Goal: Navigation & Orientation: Find specific page/section

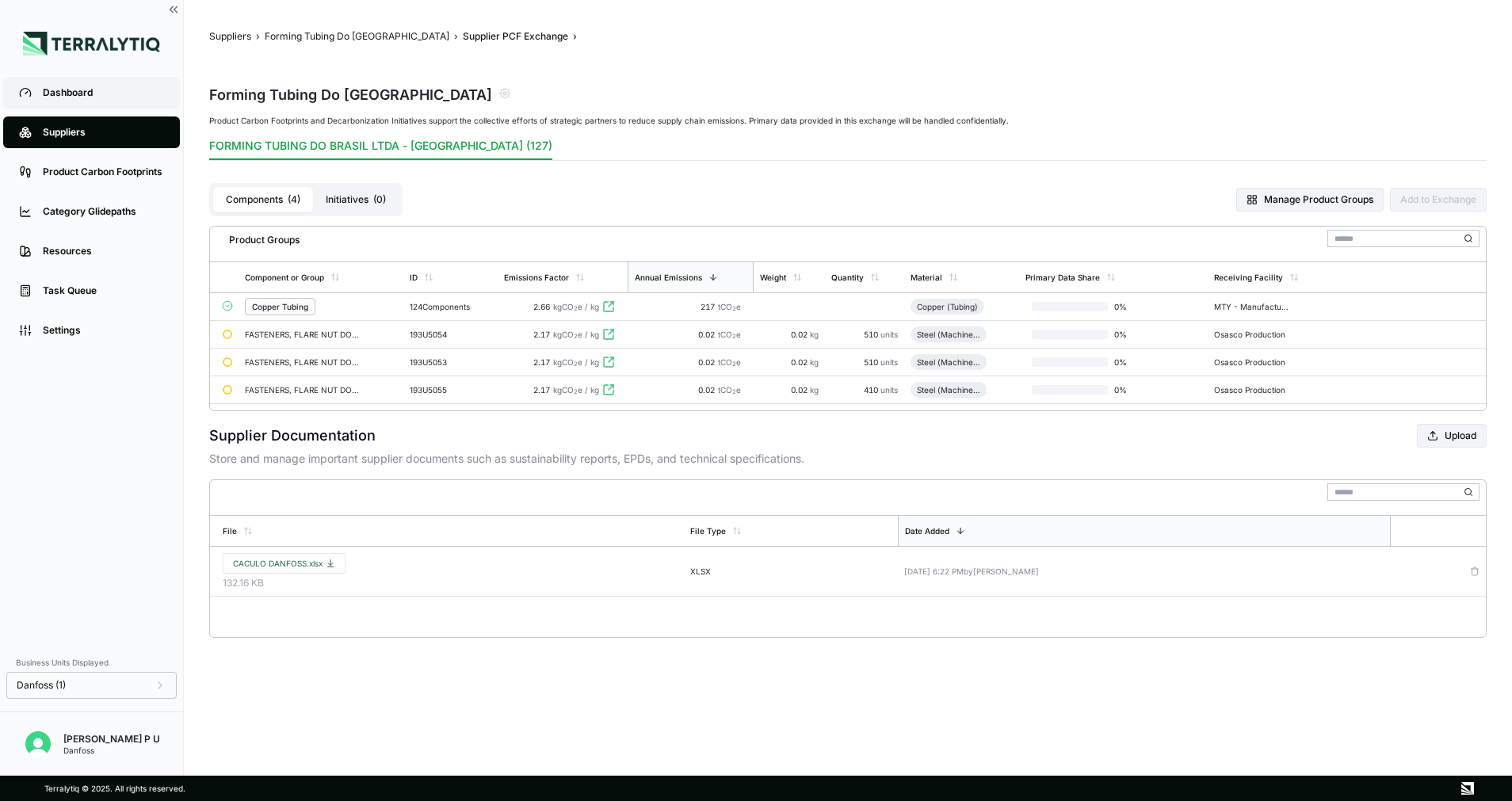
click at [93, 96] on div "Dashboard" at bounding box center [103, 92] width 121 height 13
click at [90, 131] on div "Suppliers" at bounding box center [103, 132] width 121 height 13
click at [110, 130] on div "Suppliers" at bounding box center [103, 132] width 121 height 13
click at [303, 40] on button "Forming Tubing Do [GEOGRAPHIC_DATA]" at bounding box center [357, 36] width 185 height 13
click at [223, 40] on button "Suppliers" at bounding box center [230, 36] width 42 height 13
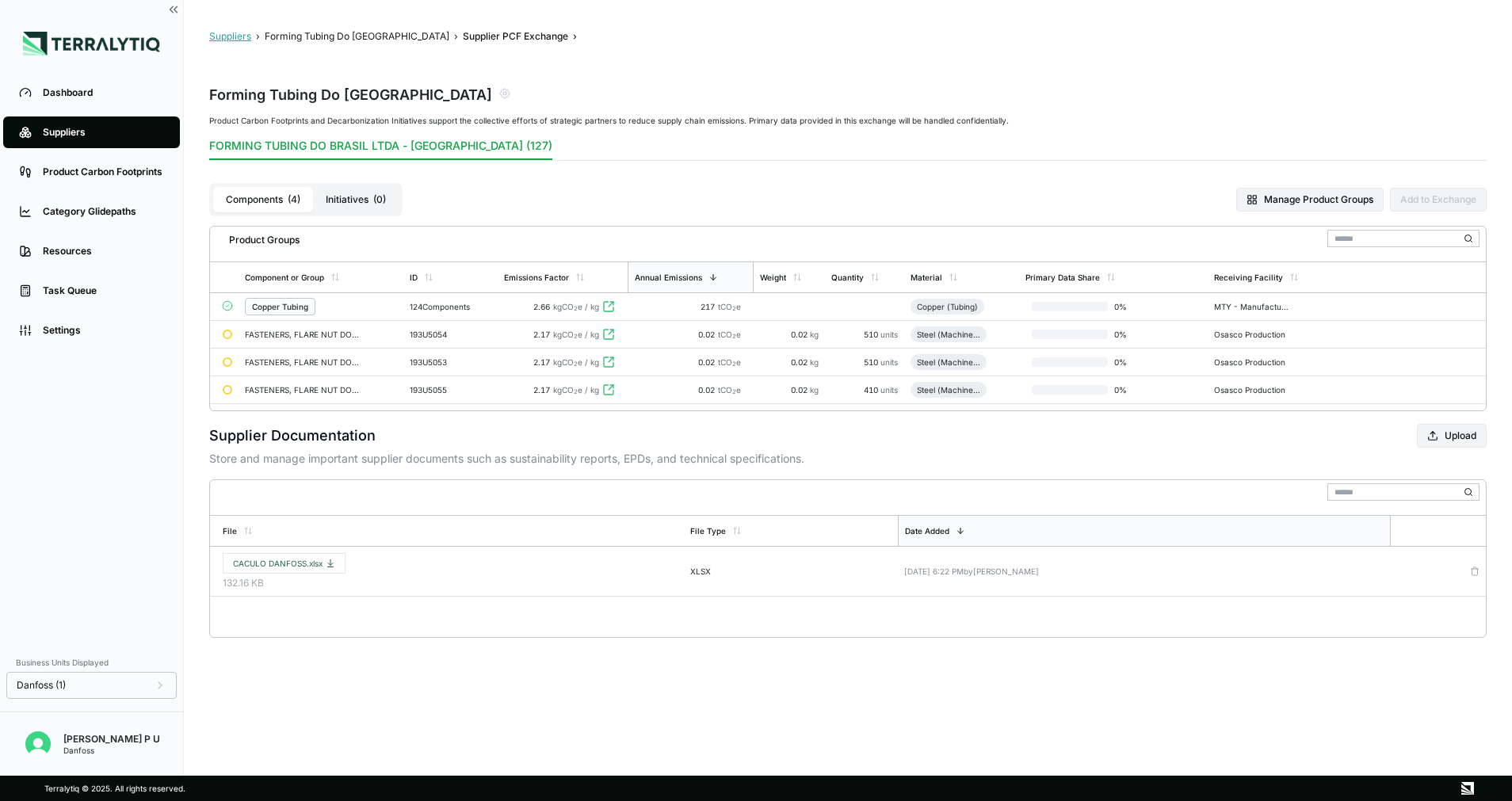
click at [224, 40] on button "Suppliers" at bounding box center [230, 36] width 42 height 13
click at [303, 37] on button "Forming Tubing Do [GEOGRAPHIC_DATA]" at bounding box center [357, 36] width 185 height 13
click at [71, 40] on img at bounding box center [91, 43] width 137 height 24
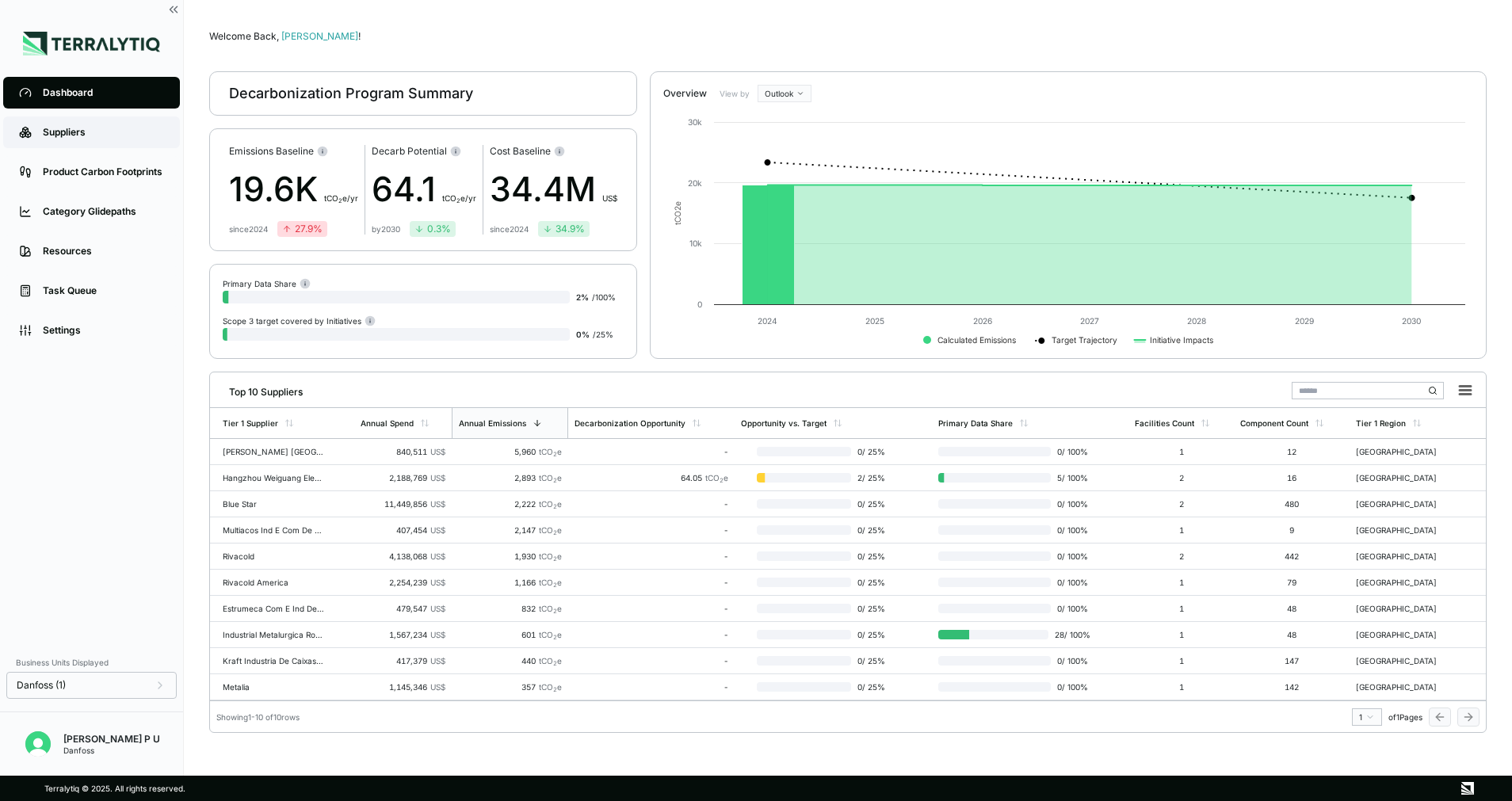
click at [61, 127] on div "Suppliers" at bounding box center [103, 132] width 121 height 13
click at [59, 126] on div "Suppliers" at bounding box center [103, 132] width 121 height 13
click at [119, 132] on div "Suppliers" at bounding box center [103, 132] width 121 height 13
click at [122, 132] on div "Suppliers" at bounding box center [103, 132] width 121 height 13
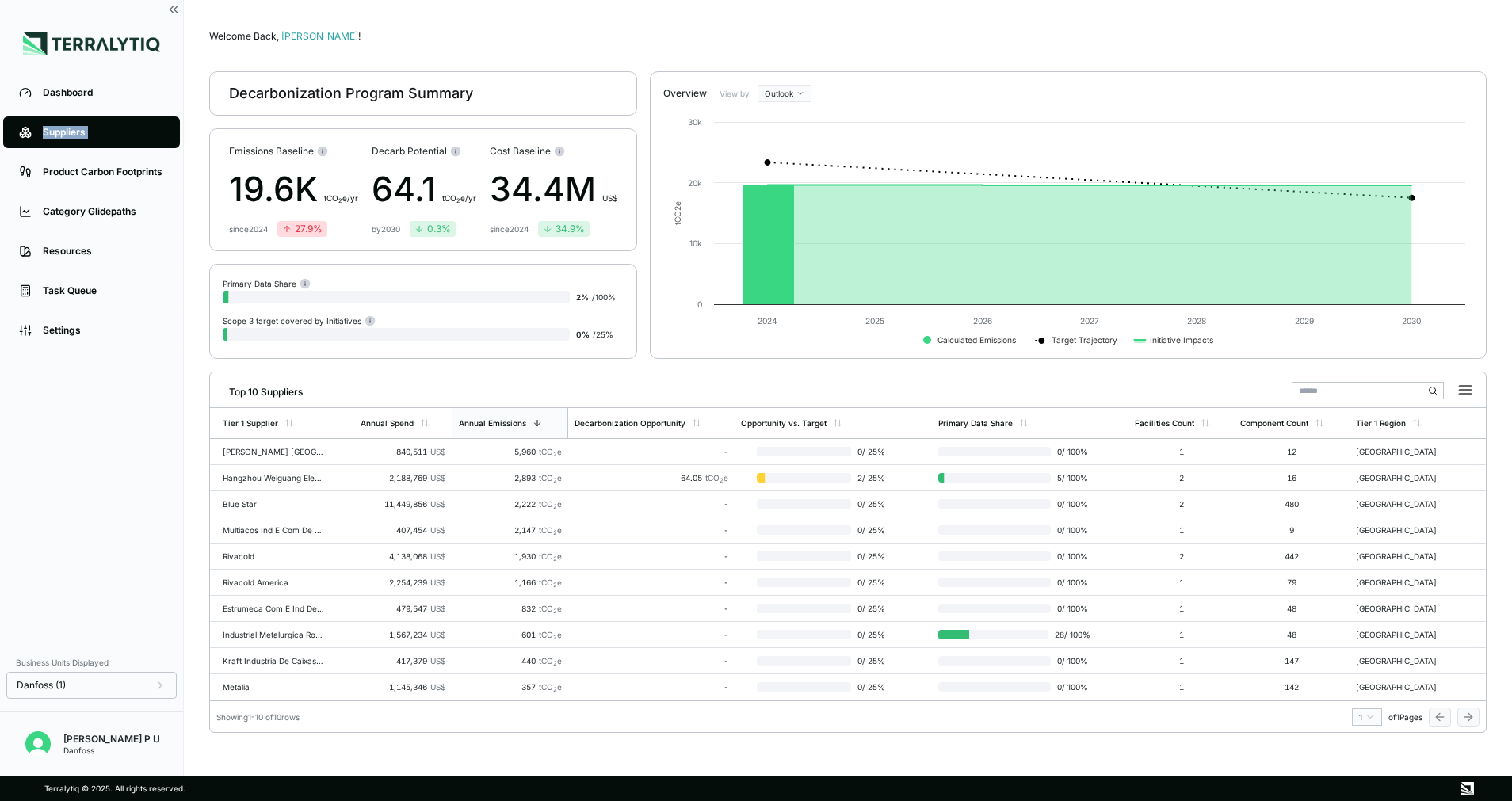
click at [122, 132] on div "Suppliers" at bounding box center [103, 132] width 121 height 13
drag, startPoint x: 121, startPoint y: 132, endPoint x: 74, endPoint y: 138, distance: 47.4
click at [74, 138] on div "Suppliers" at bounding box center [103, 132] width 121 height 13
click at [68, 132] on div "Suppliers" at bounding box center [103, 132] width 121 height 13
click at [31, 134] on icon at bounding box center [28, 135] width 6 height 6
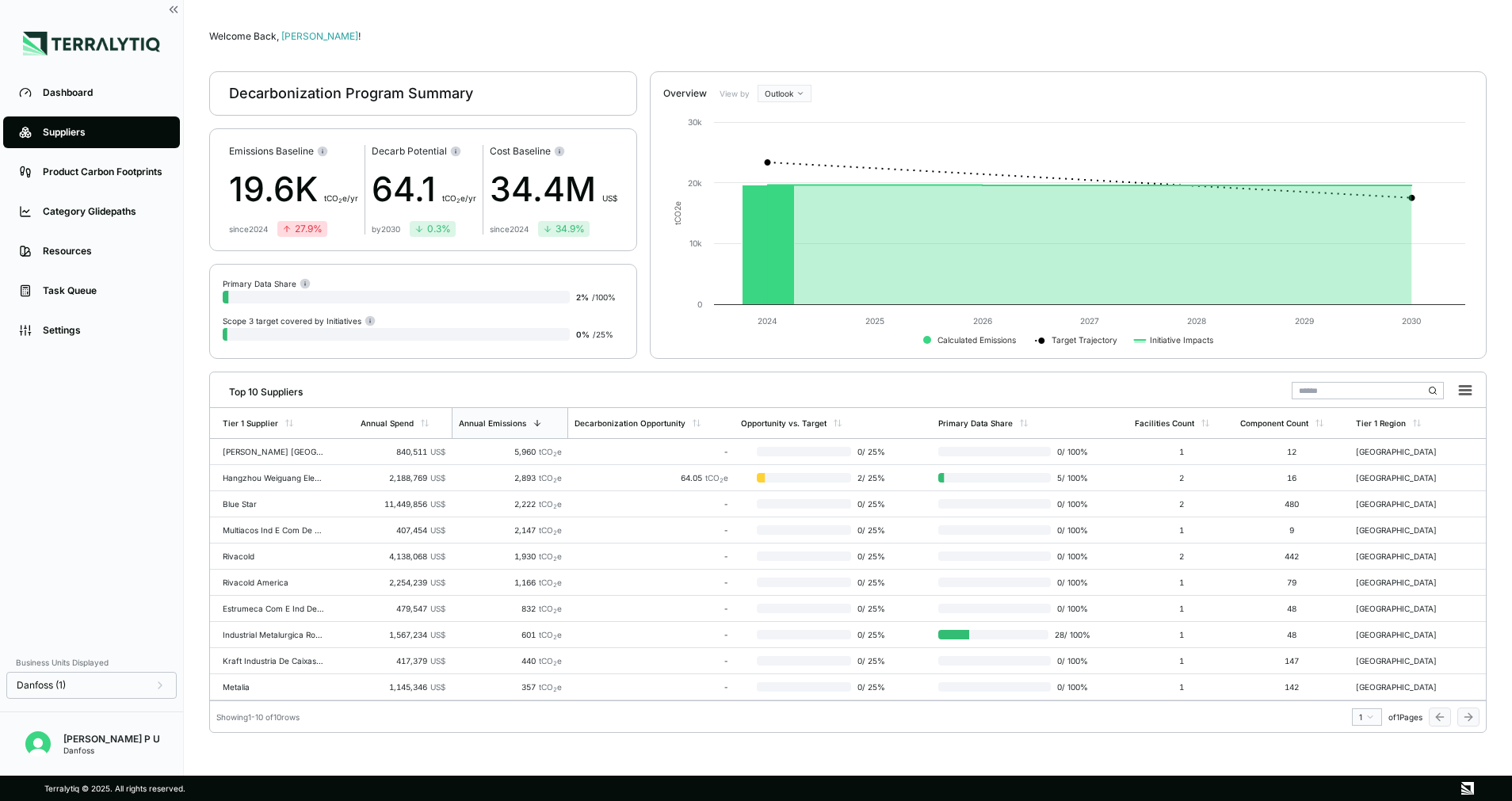
click at [187, 125] on main "Welcome Back, Seenivasan ! Decarbonization Program Summary Emissions Baseline 1…" at bounding box center [848, 388] width 1328 height 776
click at [147, 137] on div "Suppliers" at bounding box center [103, 132] width 121 height 13
click at [77, 173] on div "Product Carbon Footprints" at bounding box center [103, 171] width 121 height 13
click at [58, 93] on div "Dashboard" at bounding box center [103, 92] width 121 height 13
click at [62, 119] on link "Suppliers" at bounding box center [91, 132] width 177 height 32
